Goal: Task Accomplishment & Management: Complete application form

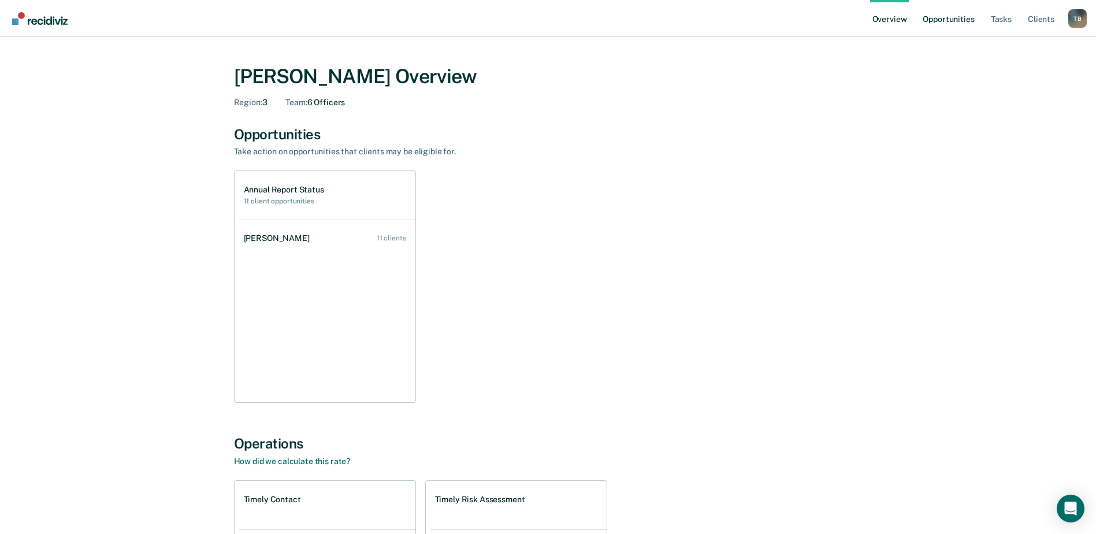
click at [956, 20] on link "Opportunities" at bounding box center [949, 18] width 56 height 37
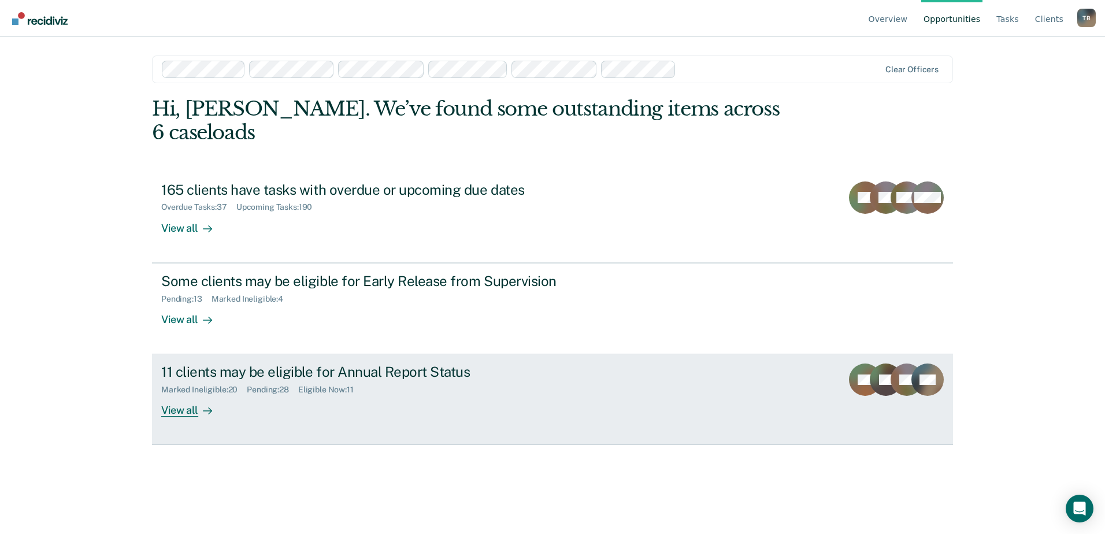
click at [290, 364] on div "11 clients may be eligible for Annual Report Status" at bounding box center [364, 372] width 406 height 17
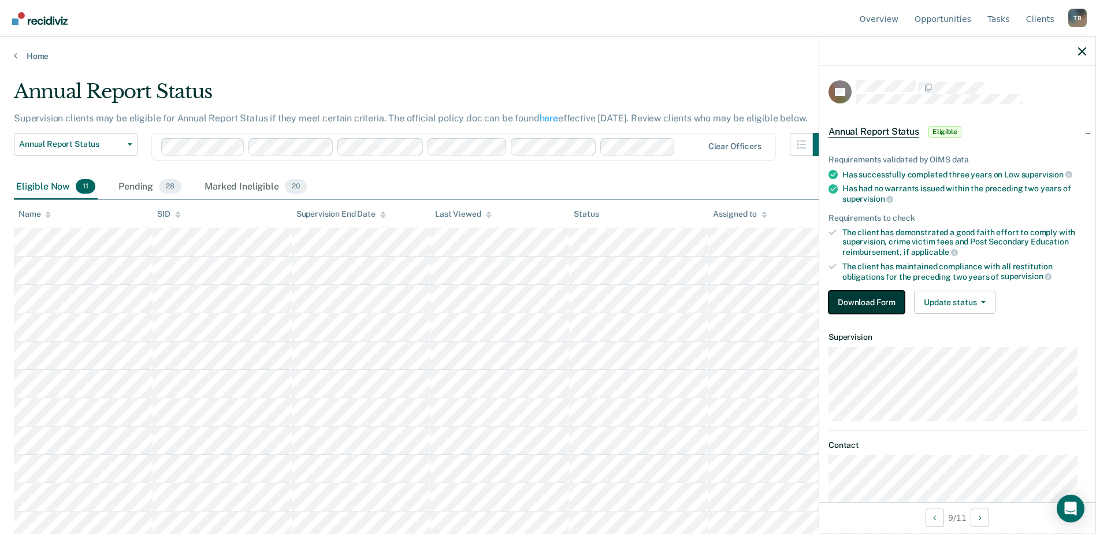
click at [852, 296] on button "Download Form" at bounding box center [867, 302] width 76 height 23
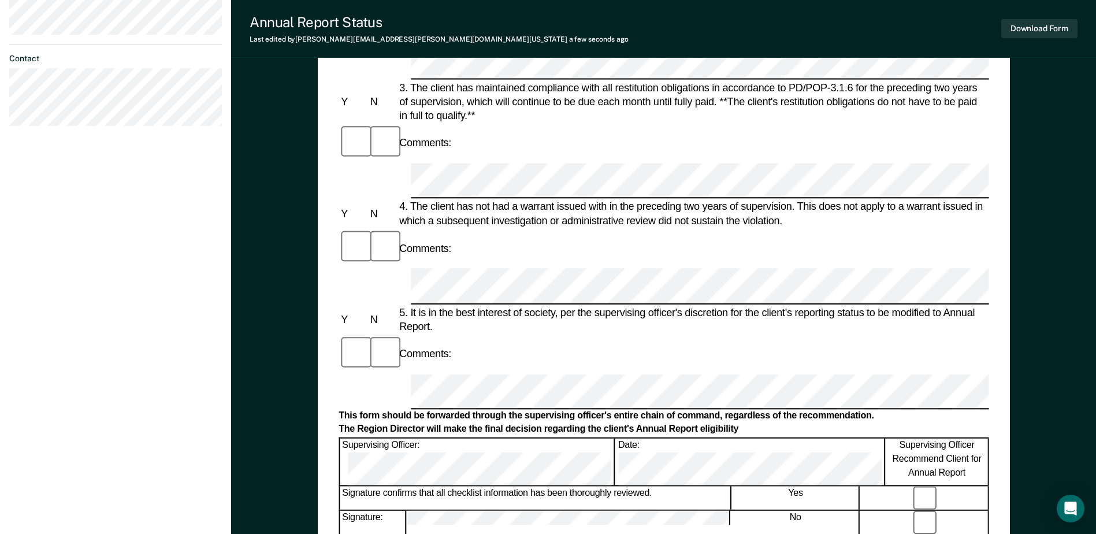
scroll to position [405, 0]
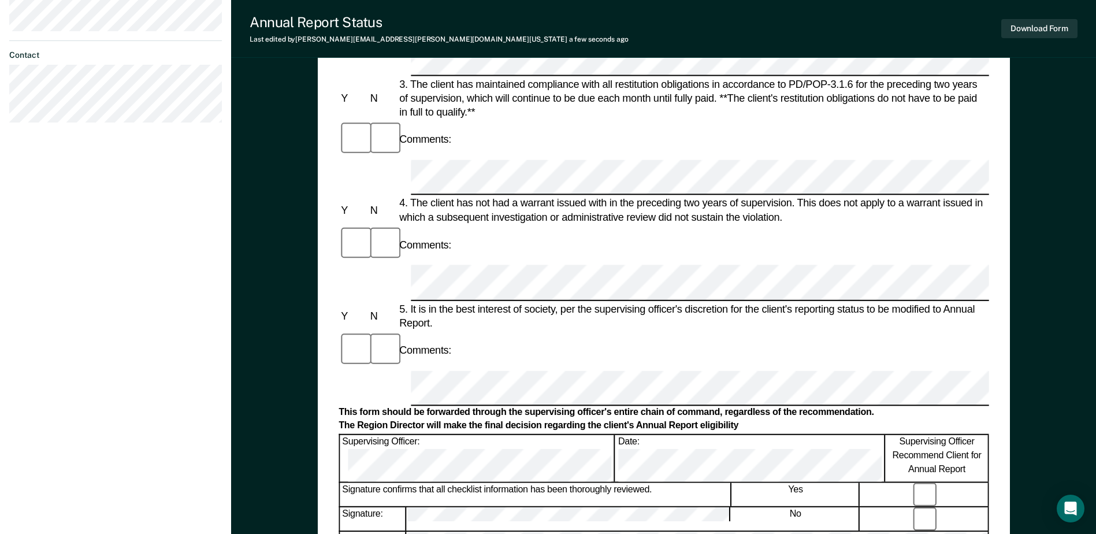
click at [133, 256] on div "[PERSON_NAME] T B Profile How it works Log Out Back RR Annual Report Status Eli…" at bounding box center [115, 112] width 231 height 1035
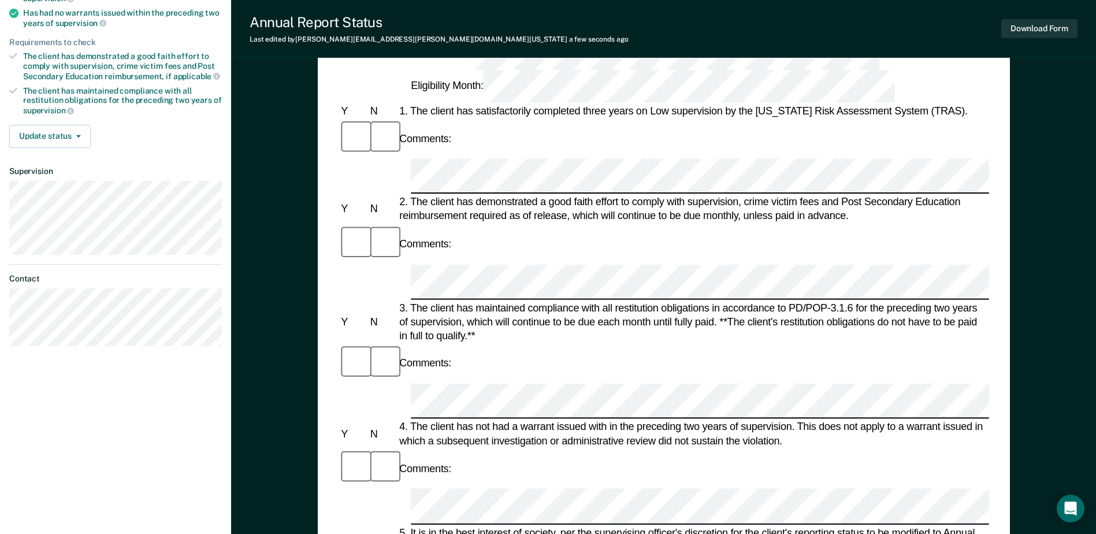
scroll to position [173, 0]
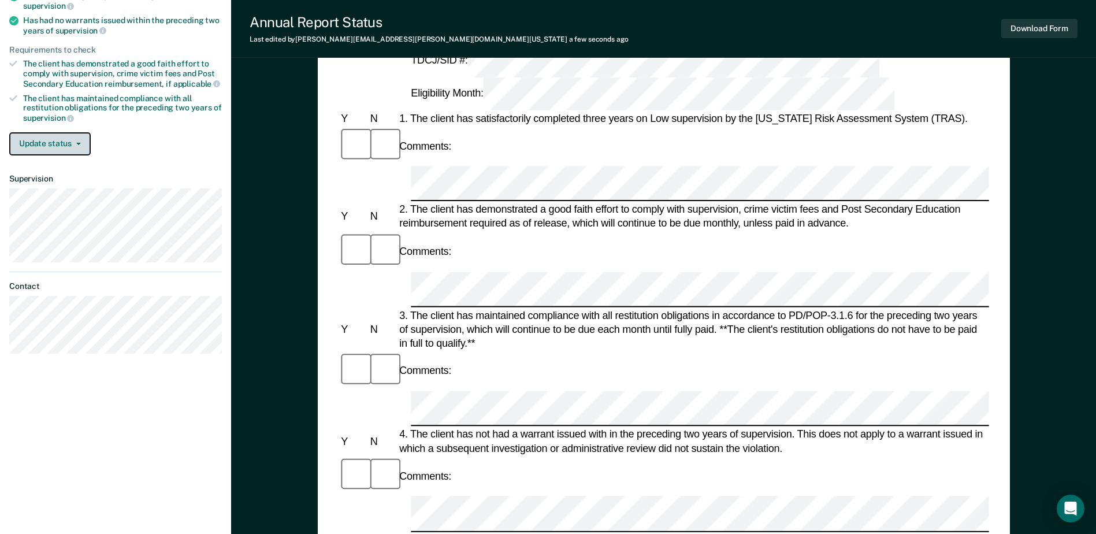
click at [54, 148] on button "Update status" at bounding box center [49, 143] width 81 height 23
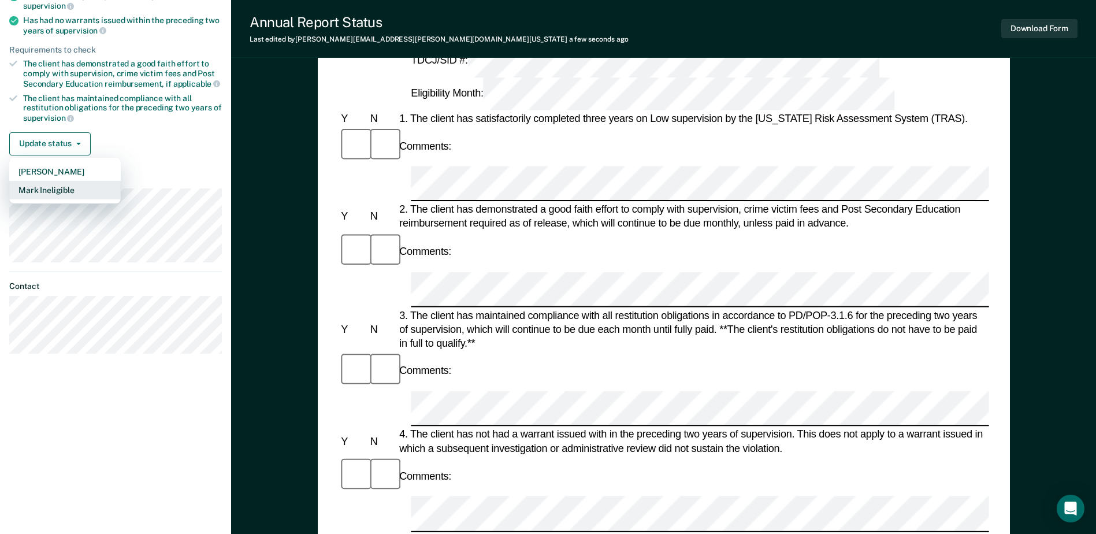
click at [52, 189] on button "Mark Ineligible" at bounding box center [65, 190] width 112 height 18
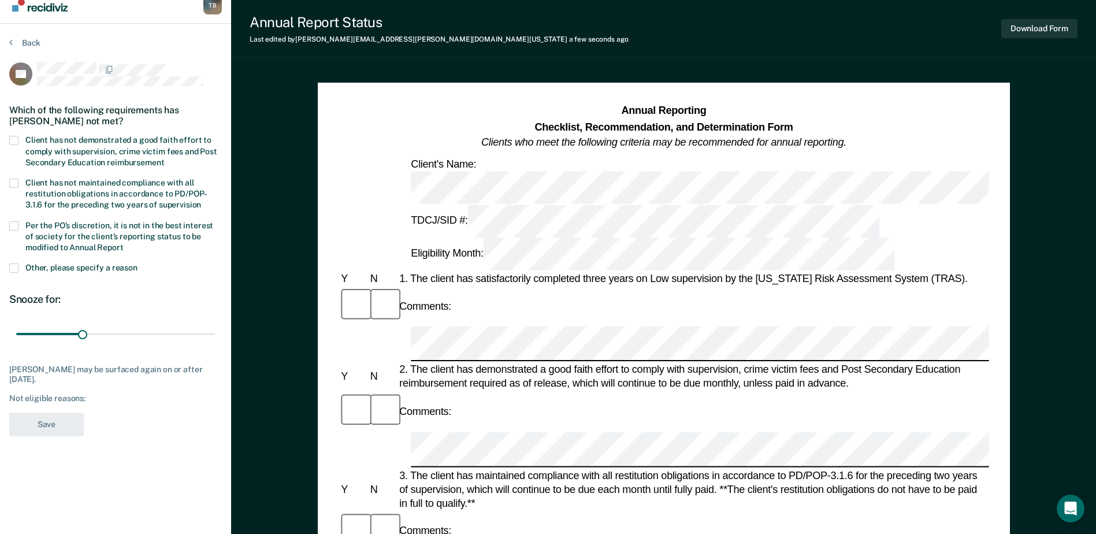
scroll to position [0, 0]
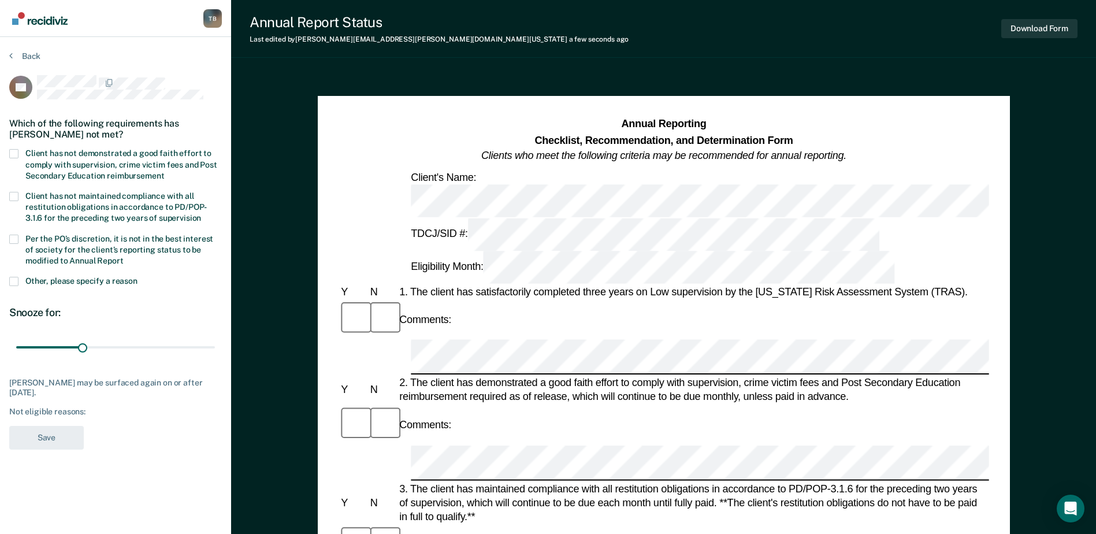
click at [13, 147] on div "Which of the following requirements has [PERSON_NAME] not met?" at bounding box center [115, 129] width 213 height 40
click at [17, 238] on span at bounding box center [13, 239] width 9 height 9
click at [124, 257] on input "Per the PO’s discretion, it is not in the best interest of society for the clie…" at bounding box center [124, 257] width 0 height 0
click at [44, 426] on button "Save" at bounding box center [46, 438] width 75 height 24
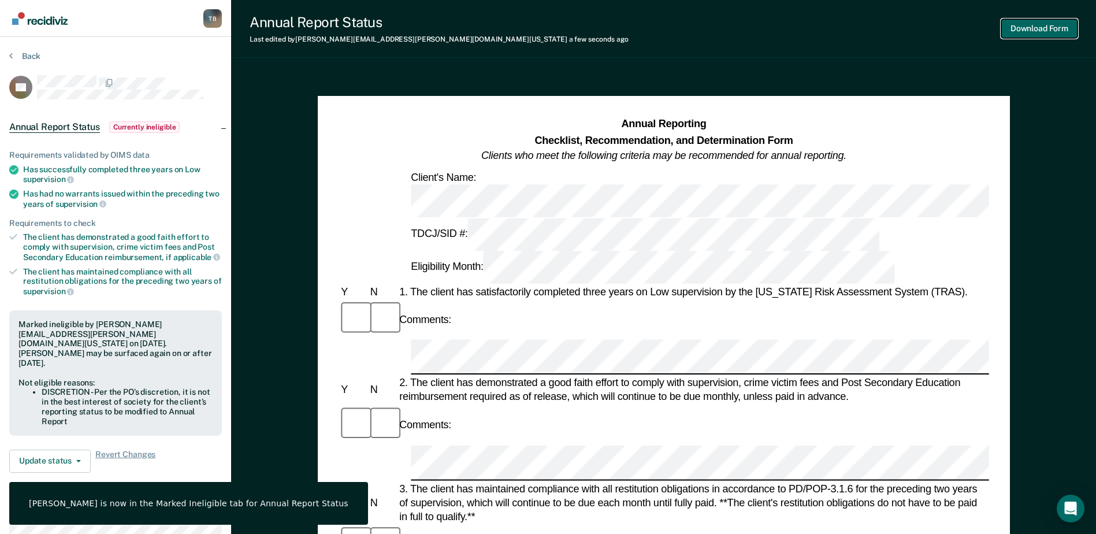
click at [1043, 21] on button "Download Form" at bounding box center [1040, 28] width 76 height 19
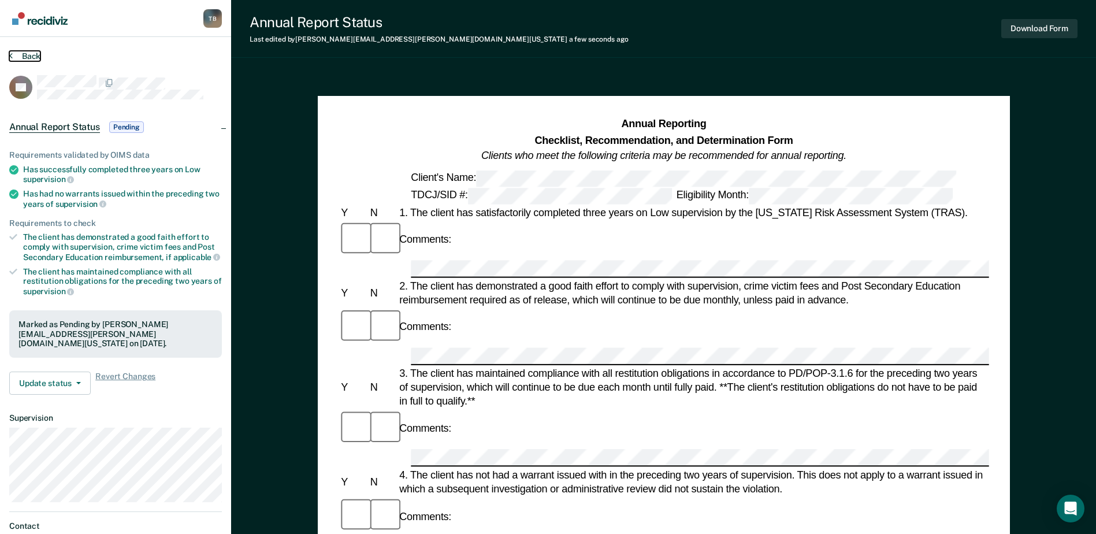
click at [30, 54] on button "Back" at bounding box center [24, 56] width 31 height 10
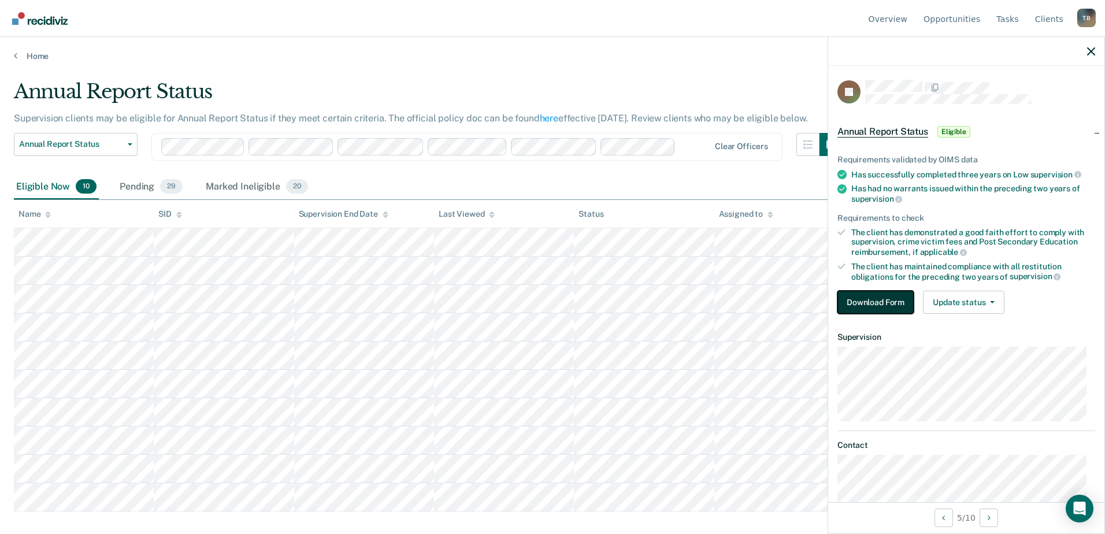
click at [865, 301] on button "Download Form" at bounding box center [875, 302] width 76 height 23
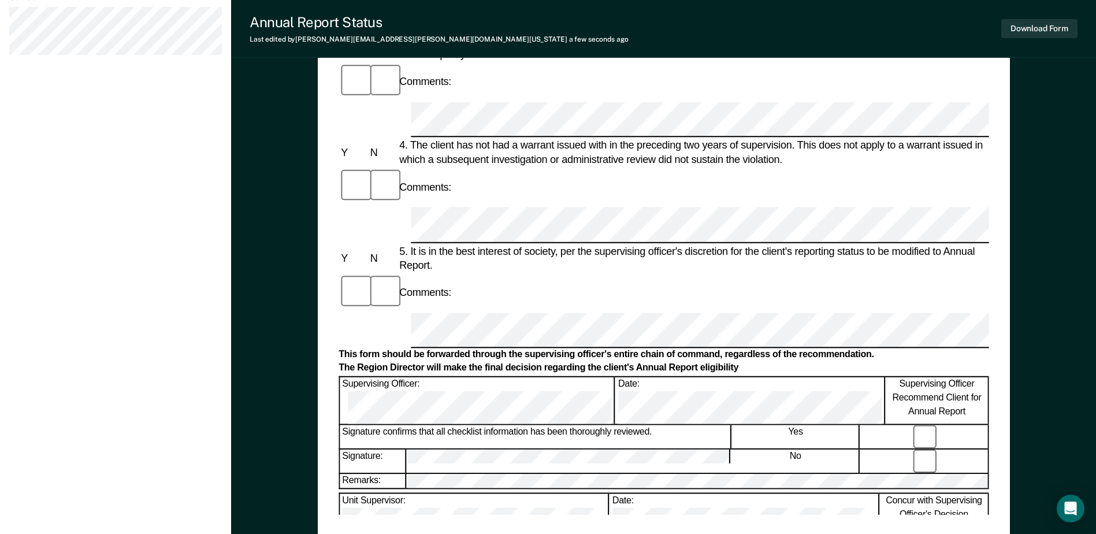
click at [1058, 338] on div "Annual Reporting Checklist, Recommendation, and Determination Form Clients who …" at bounding box center [663, 117] width 865 height 1017
click at [1027, 28] on button "Download Form" at bounding box center [1040, 28] width 76 height 19
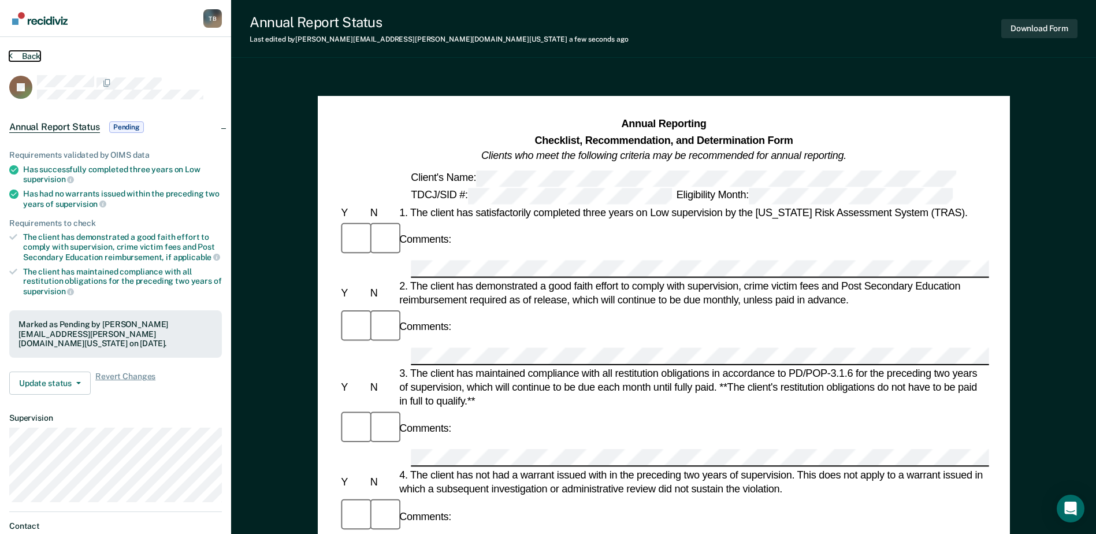
click at [37, 55] on button "Back" at bounding box center [24, 56] width 31 height 10
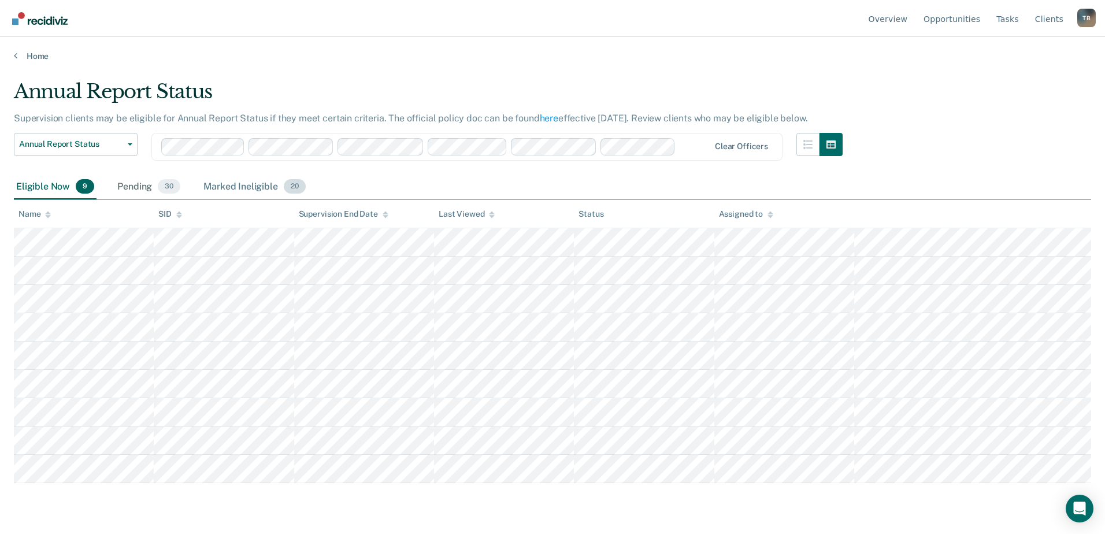
click at [246, 184] on div "Marked Ineligible 20" at bounding box center [254, 187] width 106 height 25
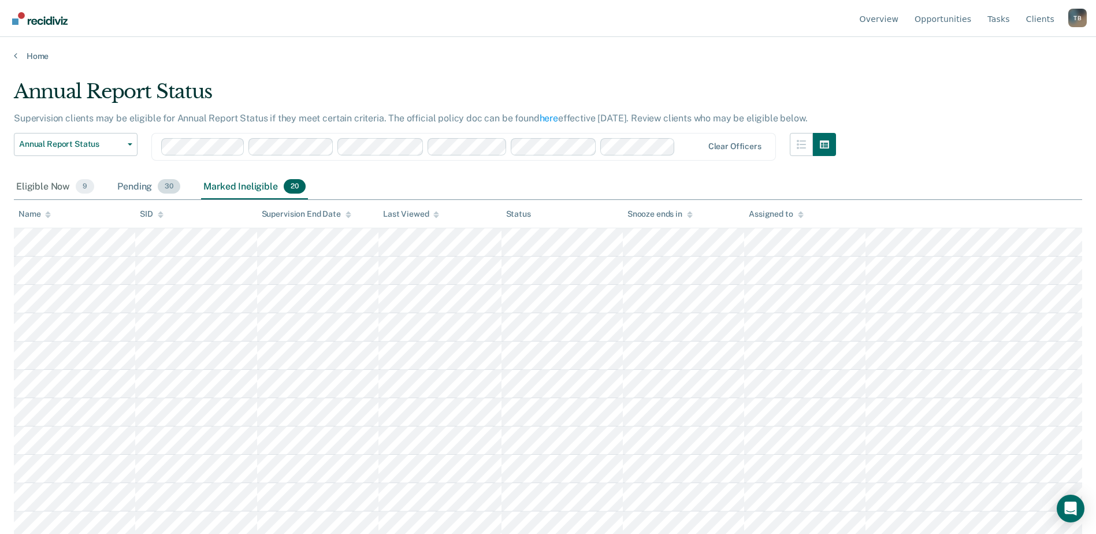
click at [139, 181] on div "Pending 30" at bounding box center [149, 187] width 68 height 25
click at [255, 188] on div "Marked Ineligible 20" at bounding box center [254, 187] width 106 height 25
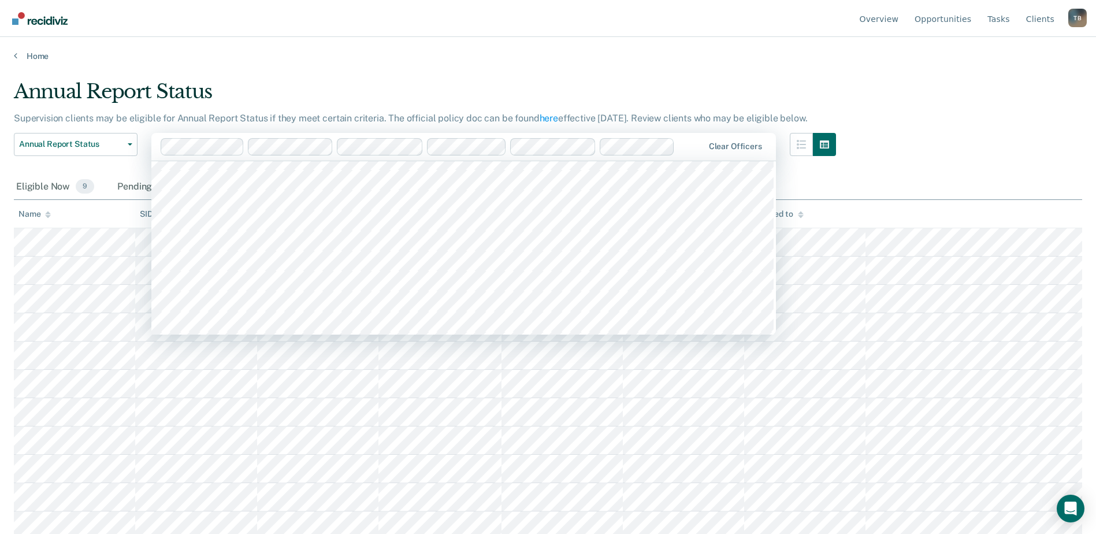
scroll to position [751, 0]
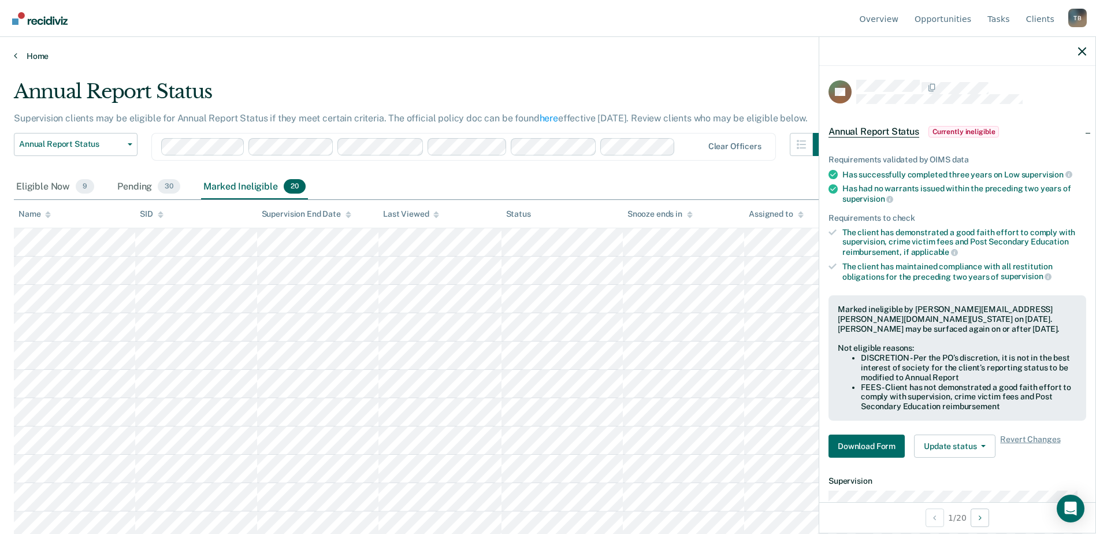
click at [271, 56] on link "Home" at bounding box center [548, 56] width 1069 height 10
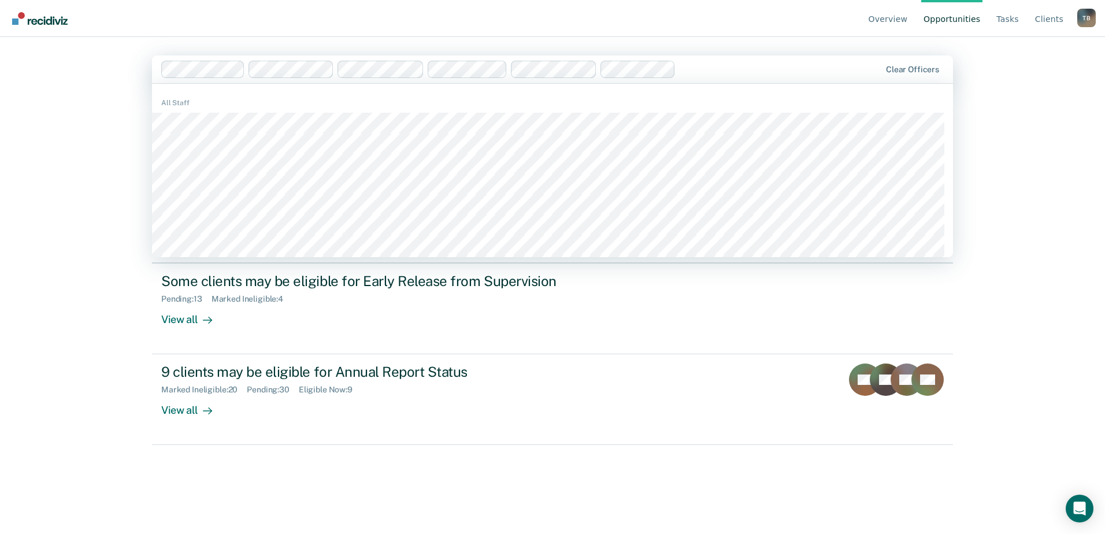
click at [99, 104] on div "Overview Opportunities Tasks Client s [PERSON_NAME] T B Profile How it works Lo…" at bounding box center [552, 267] width 1105 height 534
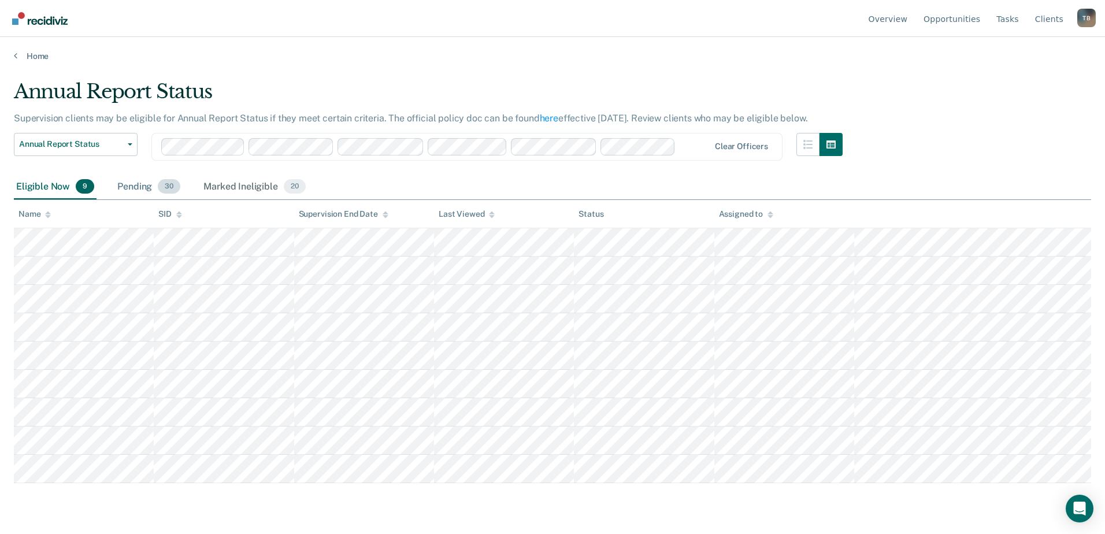
click at [142, 187] on div "Pending 30" at bounding box center [149, 187] width 68 height 25
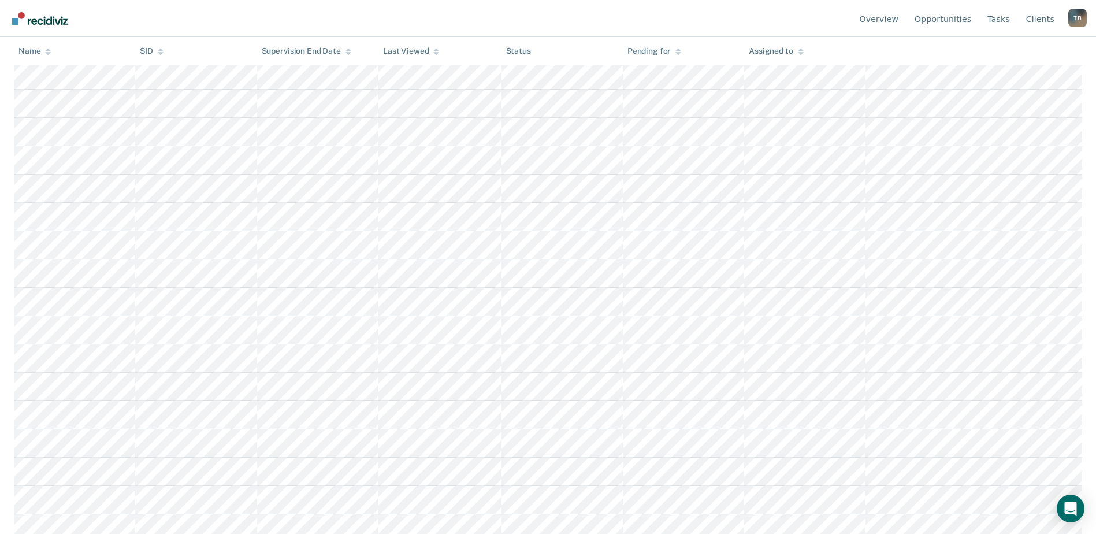
scroll to position [544, 0]
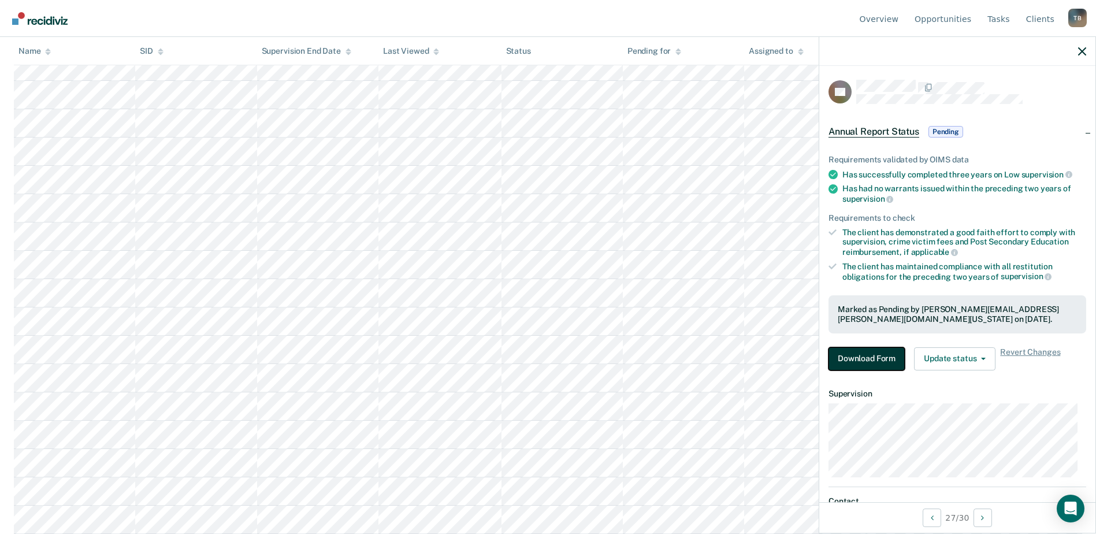
click at [856, 358] on button "Download Form" at bounding box center [867, 358] width 76 height 23
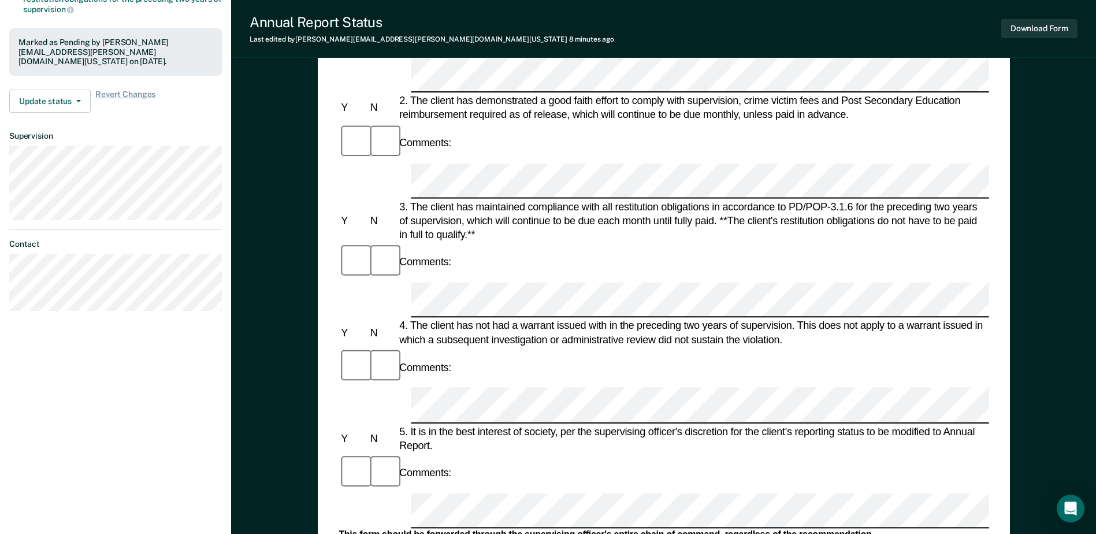
scroll to position [462, 0]
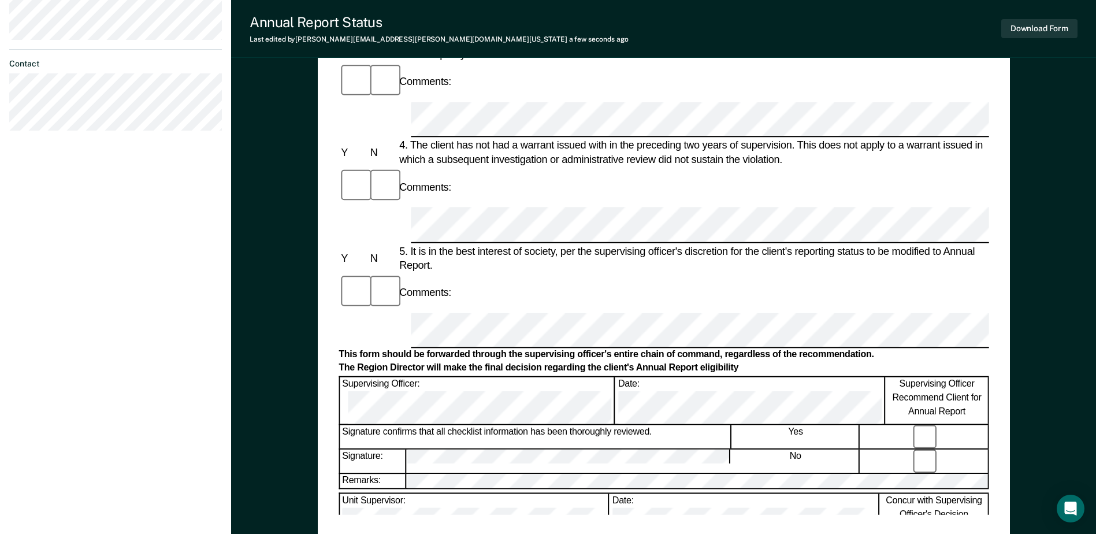
click at [618, 508] on div "Annual Reporting Checklist, Recommendation, and Determination Form Clients who …" at bounding box center [664, 84] width 650 height 860
click at [1064, 31] on button "Download Form" at bounding box center [1040, 28] width 76 height 19
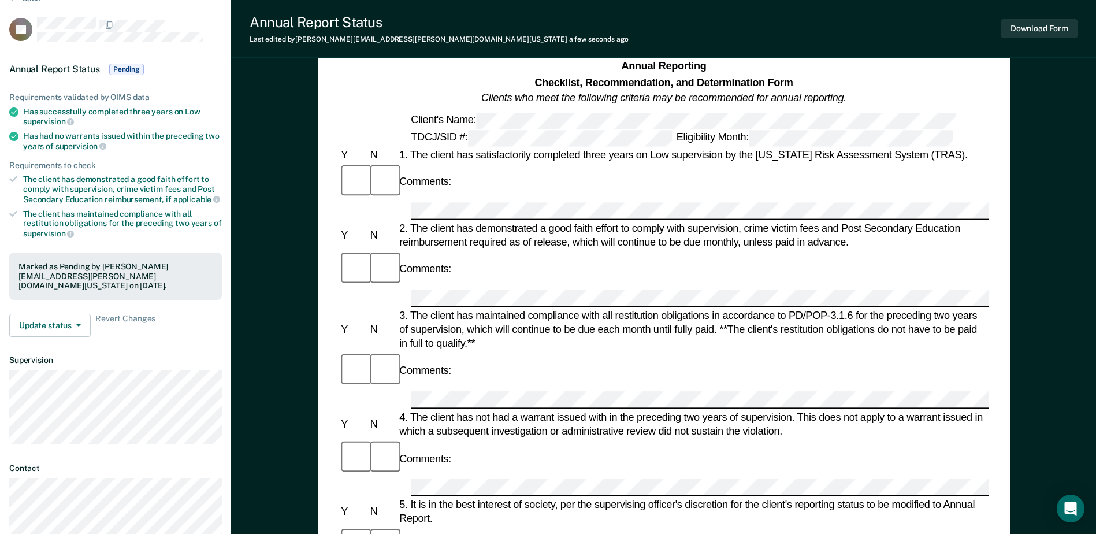
scroll to position [0, 0]
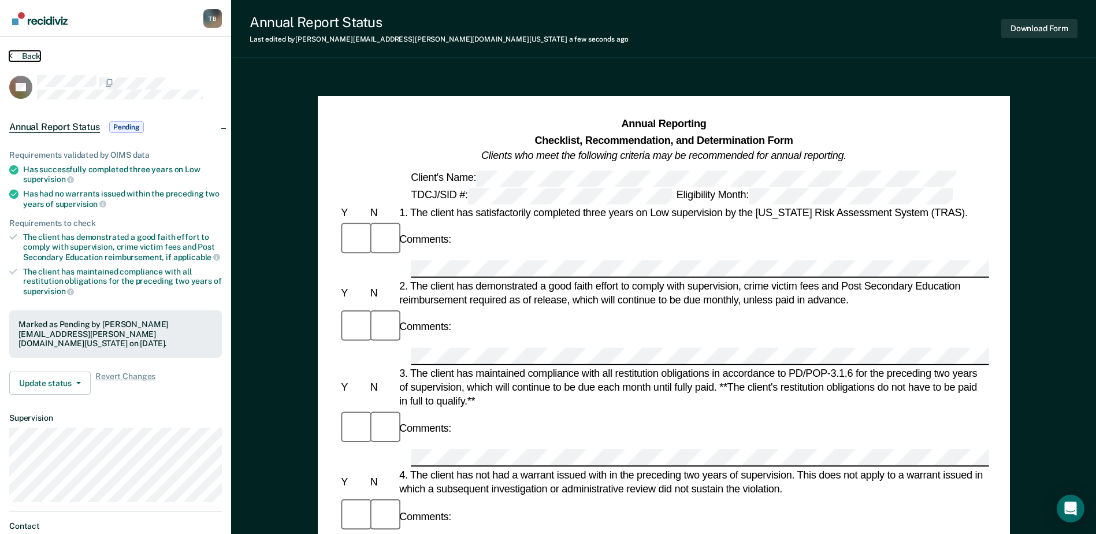
click at [26, 55] on button "Back" at bounding box center [24, 56] width 31 height 10
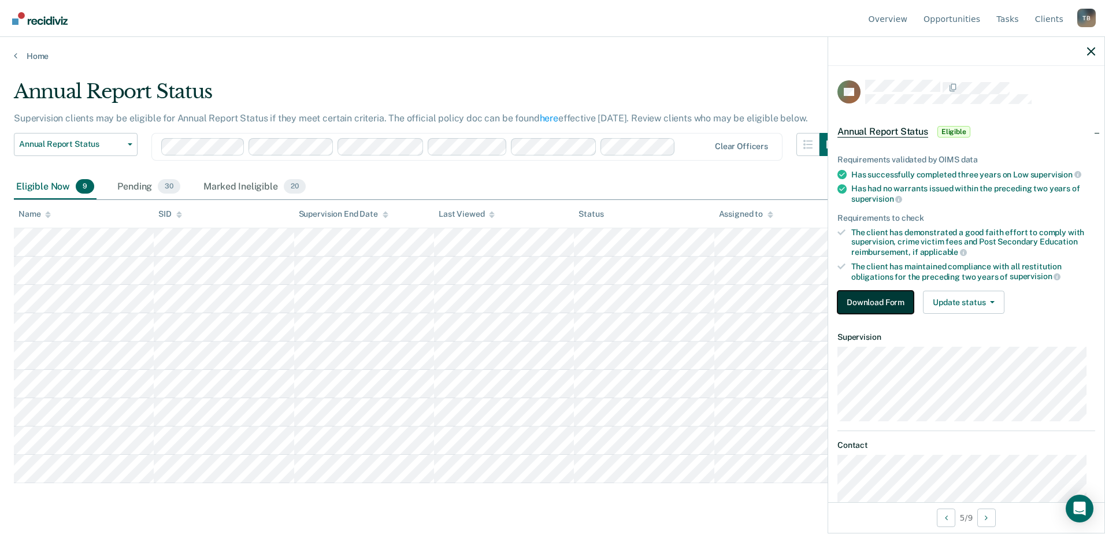
click at [860, 294] on button "Download Form" at bounding box center [875, 302] width 76 height 23
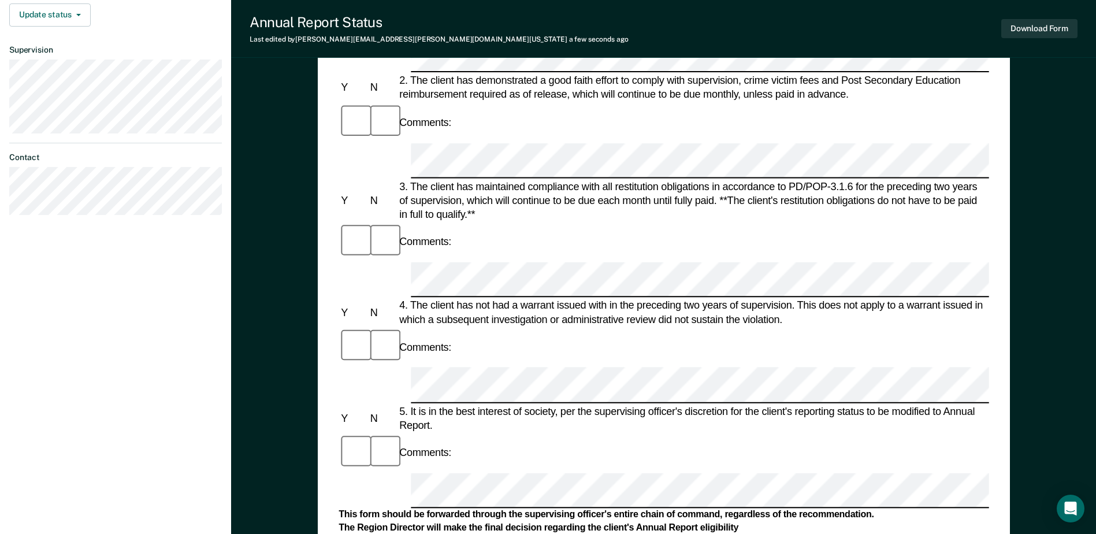
scroll to position [289, 0]
